Goal: Task Accomplishment & Management: Use online tool/utility

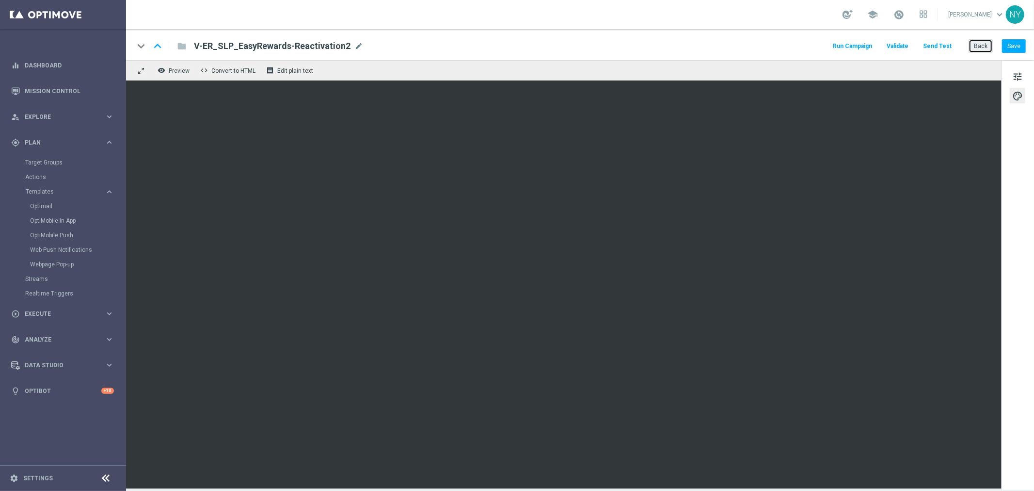
click at [976, 46] on button "Back" at bounding box center [981, 46] width 24 height 14
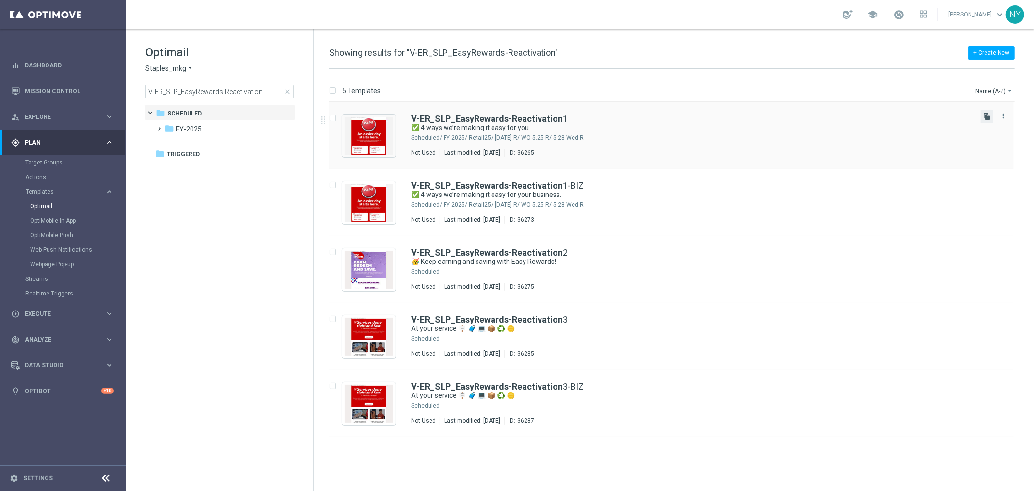
click at [986, 117] on icon "file_copy" at bounding box center [987, 116] width 8 height 8
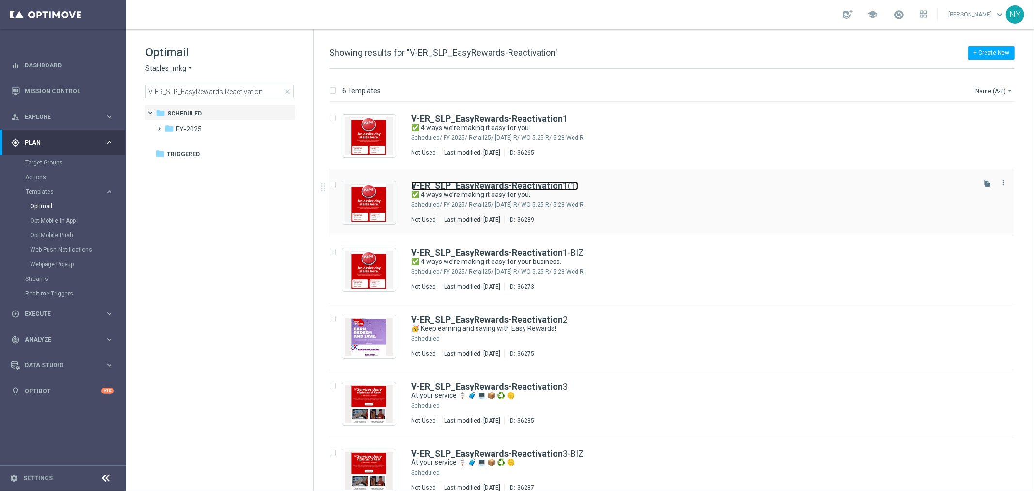
click at [491, 185] on b "V-ER_SLP_EasyRewards-Reactivation" at bounding box center [487, 185] width 152 height 10
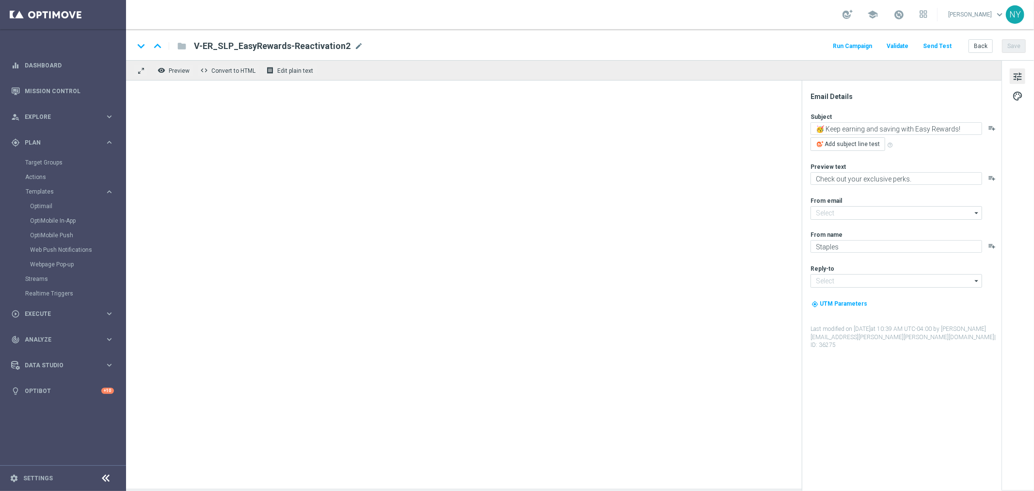
type input "[EMAIL_ADDRESS][DOMAIN_NAME]"
type input "V-ER_SLP_EasyRewards-Reactivation1(1)"
type textarea "✅ 4 ways we’re making it easy for you."
type textarea "Plus exclusive coupons and more in the app!"
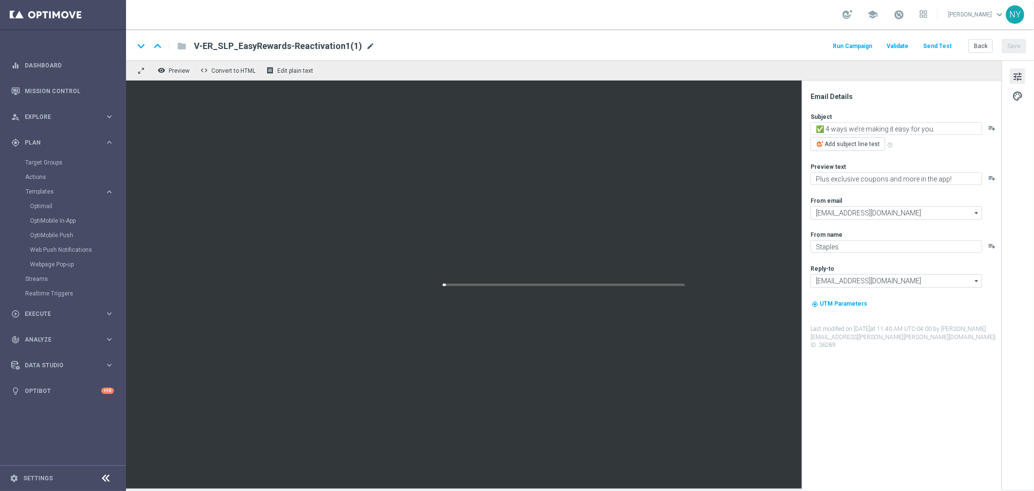
click at [366, 46] on span "mode_edit" at bounding box center [370, 46] width 9 height 9
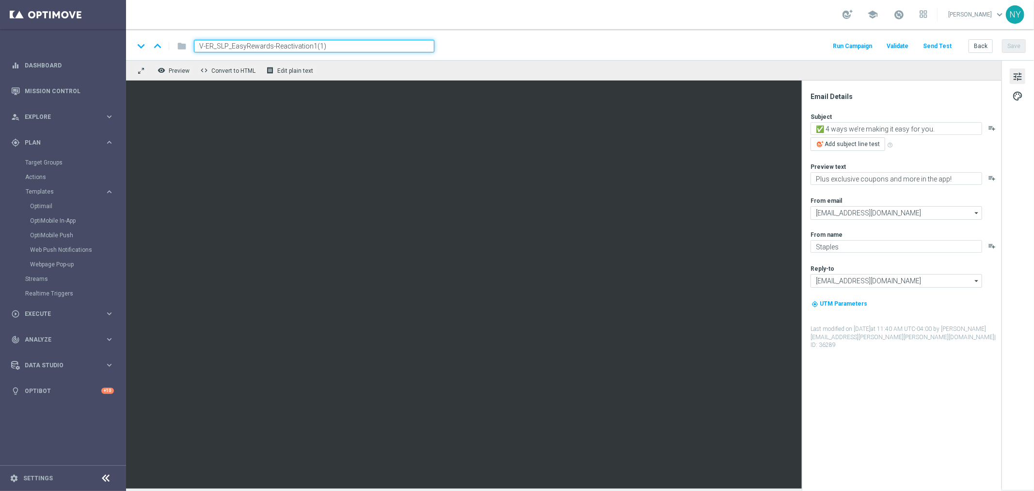
click at [234, 47] on input "V-ER_SLP_EasyRewards-Reactivation1(1)" at bounding box center [314, 46] width 241 height 13
drag, startPoint x: 228, startPoint y: 45, endPoint x: 217, endPoint y: 45, distance: 11.2
click at [217, 45] on input "V-ER_SLP_EasyRewards-Reactivation1(1)" at bounding box center [314, 46] width 241 height 13
drag, startPoint x: 334, startPoint y: 45, endPoint x: 238, endPoint y: 46, distance: 95.5
click at [238, 46] on input "V-ER_OMNI_EasyRewards-Reactivation1(1)" at bounding box center [314, 46] width 241 height 13
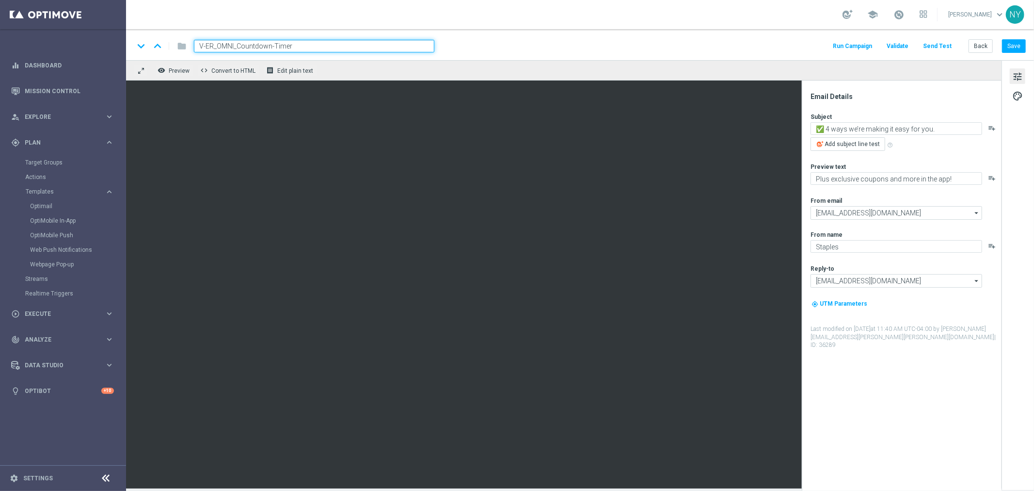
click at [237, 47] on input "V-ER_OMNI_Countdown-Timer" at bounding box center [314, 46] width 241 height 13
click at [291, 44] on input "V-ER_OMNI_2025_Countdown-Timer" at bounding box center [314, 46] width 241 height 13
type input "V-ER_OMNI_2025_Countdown_Timer"
click at [1008, 45] on button "Save" at bounding box center [1014, 46] width 24 height 14
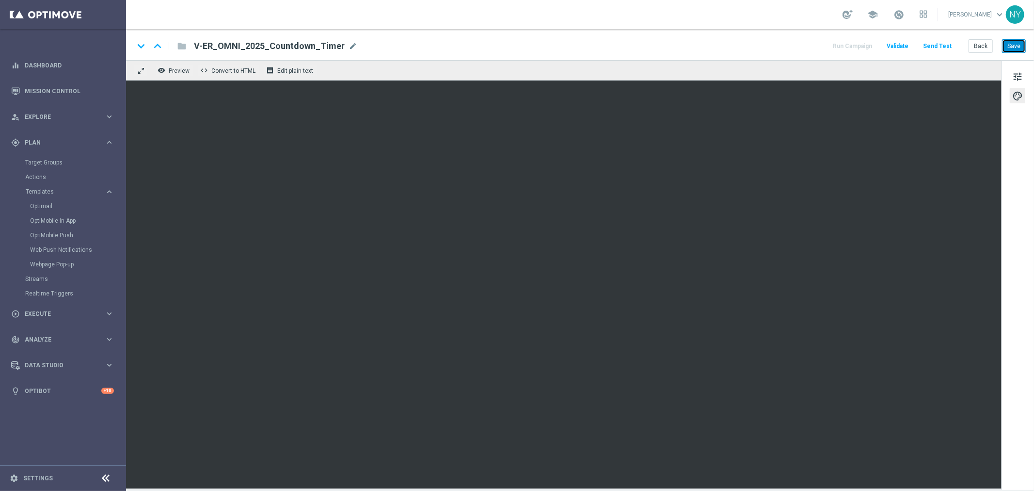
click at [1014, 45] on button "Save" at bounding box center [1014, 46] width 24 height 14
click at [939, 45] on button "Send Test" at bounding box center [938, 46] width 32 height 13
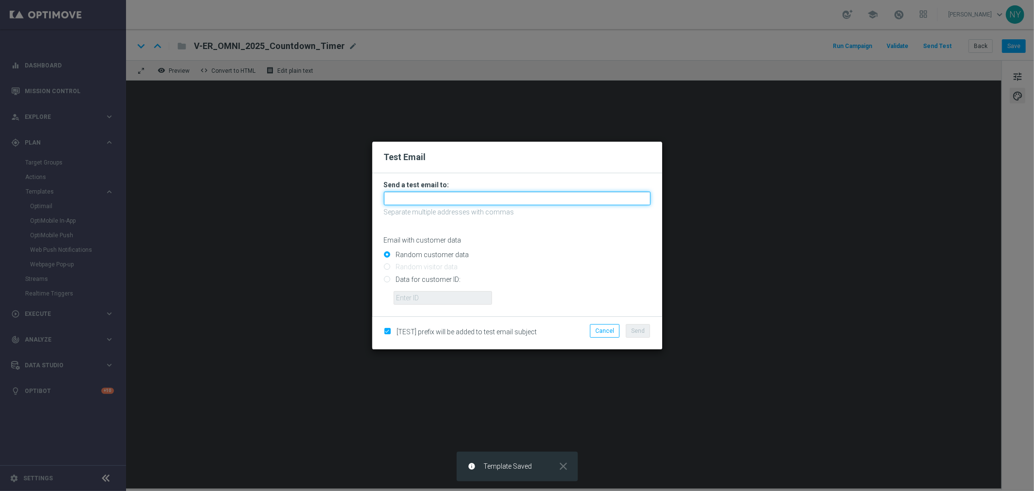
click at [408, 199] on input "text" at bounding box center [517, 199] width 267 height 14
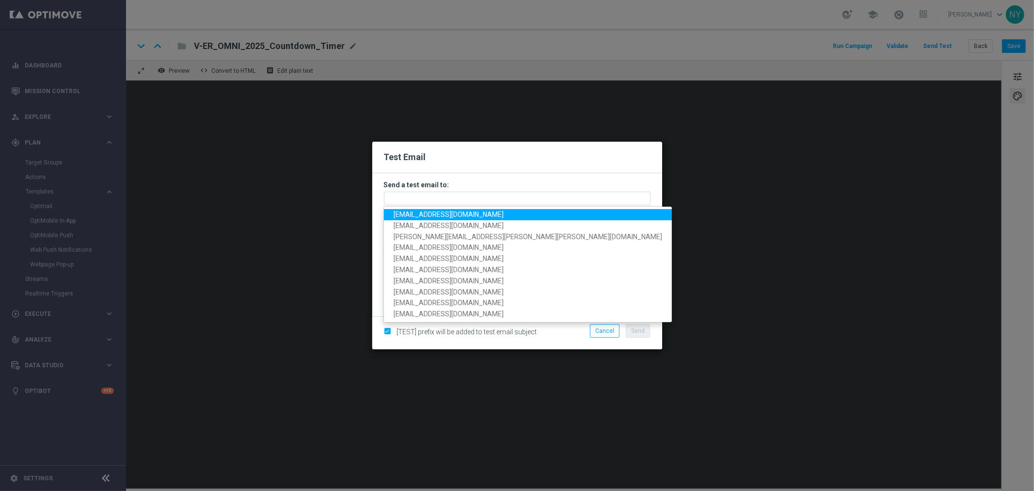
click at [429, 211] on span "[EMAIL_ADDRESS][DOMAIN_NAME]" at bounding box center [449, 214] width 110 height 8
type input "[EMAIL_ADDRESS][DOMAIN_NAME]"
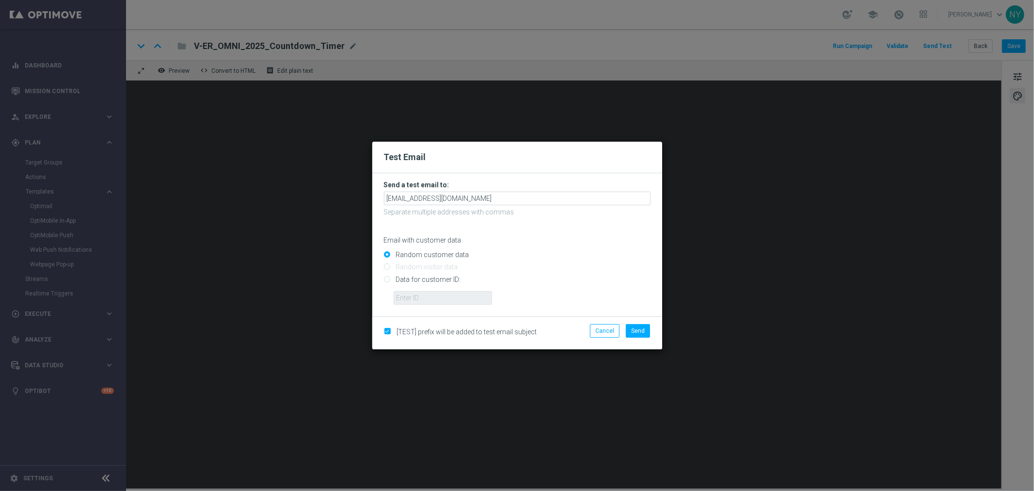
click at [387, 280] on input "Data for customer ID:" at bounding box center [517, 283] width 267 height 14
radio input "true"
click at [423, 297] on input "text" at bounding box center [443, 298] width 98 height 14
paste input "10000006208"
type input "10000006208"
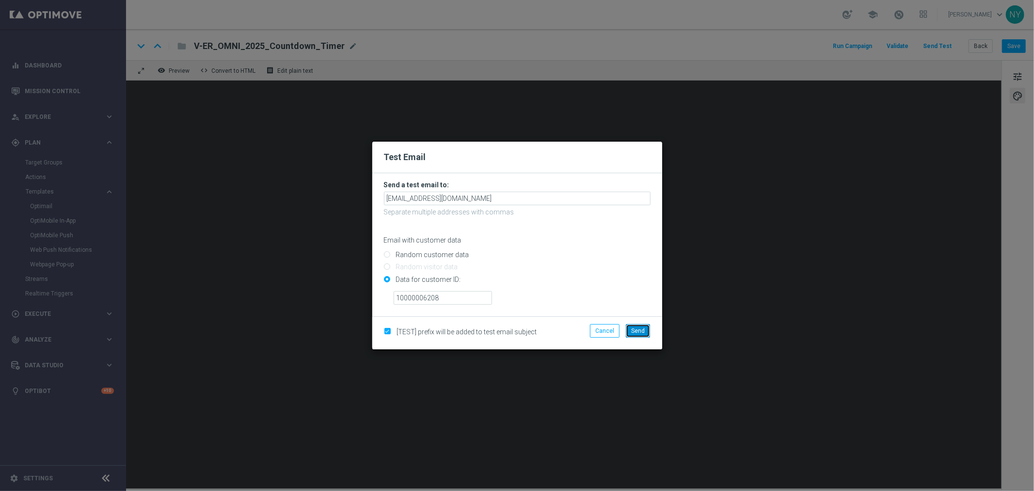
click at [642, 337] on button "Send" at bounding box center [638, 331] width 24 height 14
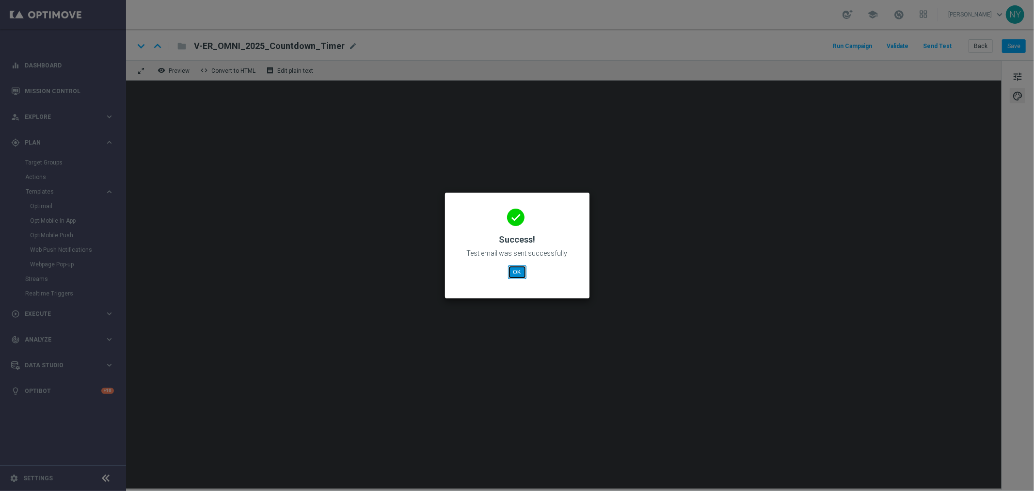
click at [515, 274] on button "OK" at bounding box center [517, 272] width 18 height 14
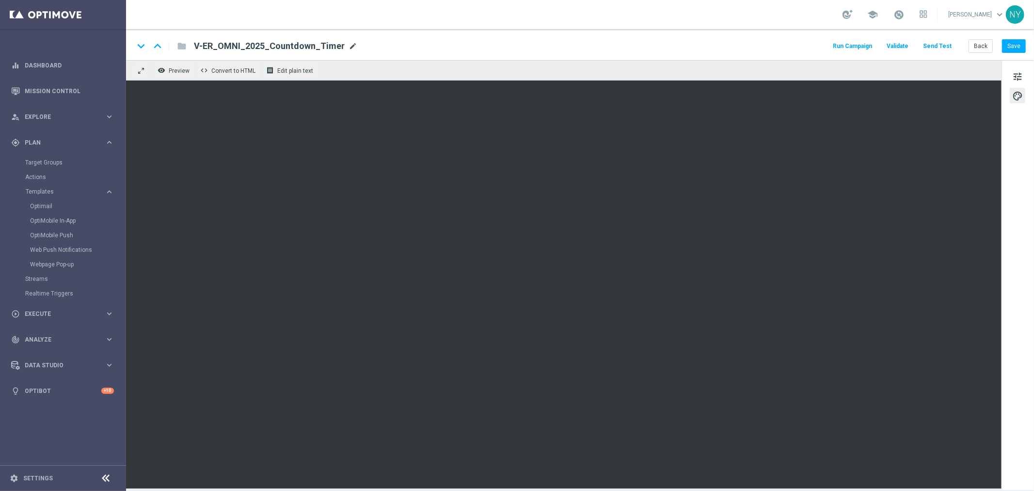
click at [349, 44] on span "mode_edit" at bounding box center [353, 46] width 9 height 9
drag, startPoint x: 330, startPoint y: 46, endPoint x: 129, endPoint y: 50, distance: 201.3
click at [130, 50] on div "keyboard_arrow_down keyboard_arrow_up folder V-ER_OMNI_2025_Countdown_Timer Run…" at bounding box center [580, 44] width 908 height 31
